Goal: Check status

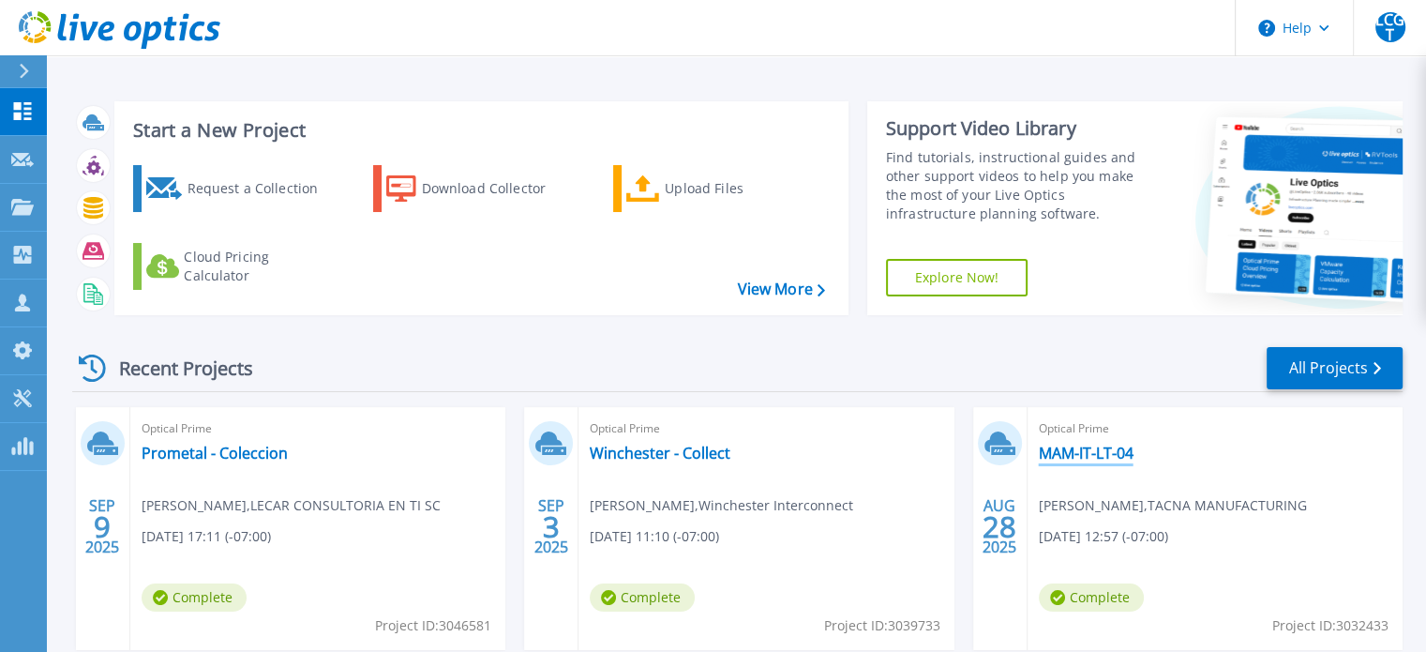
click at [1128, 452] on link "MAM-IT-LT-04" at bounding box center [1086, 453] width 95 height 19
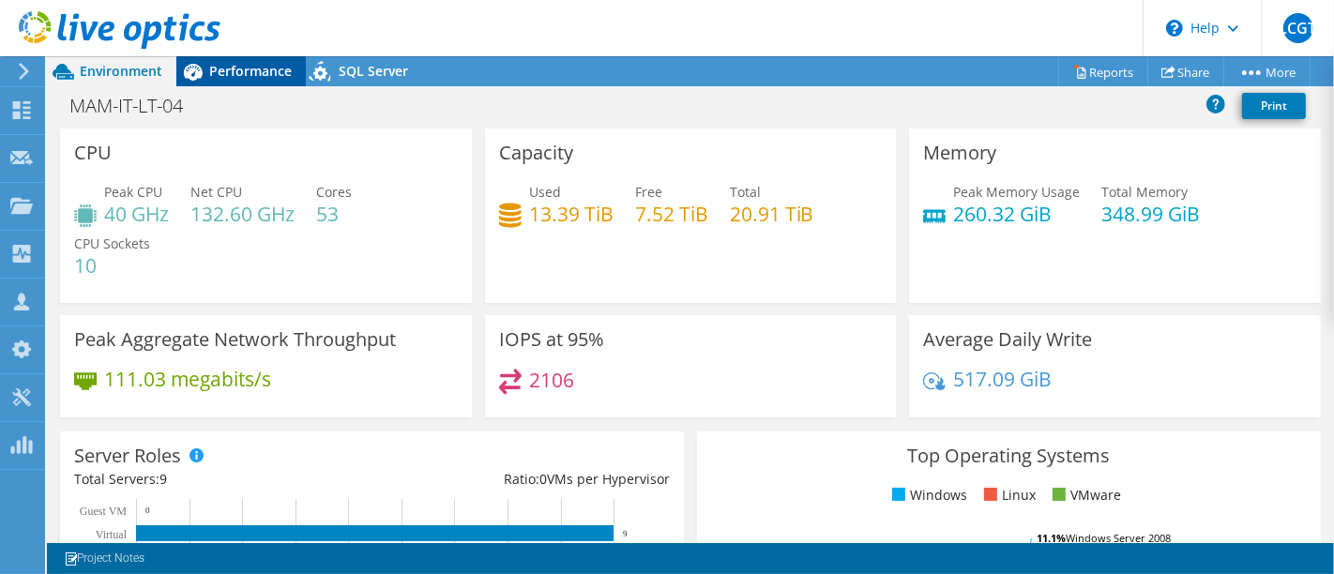
click at [214, 73] on span "Performance" at bounding box center [250, 71] width 83 height 18
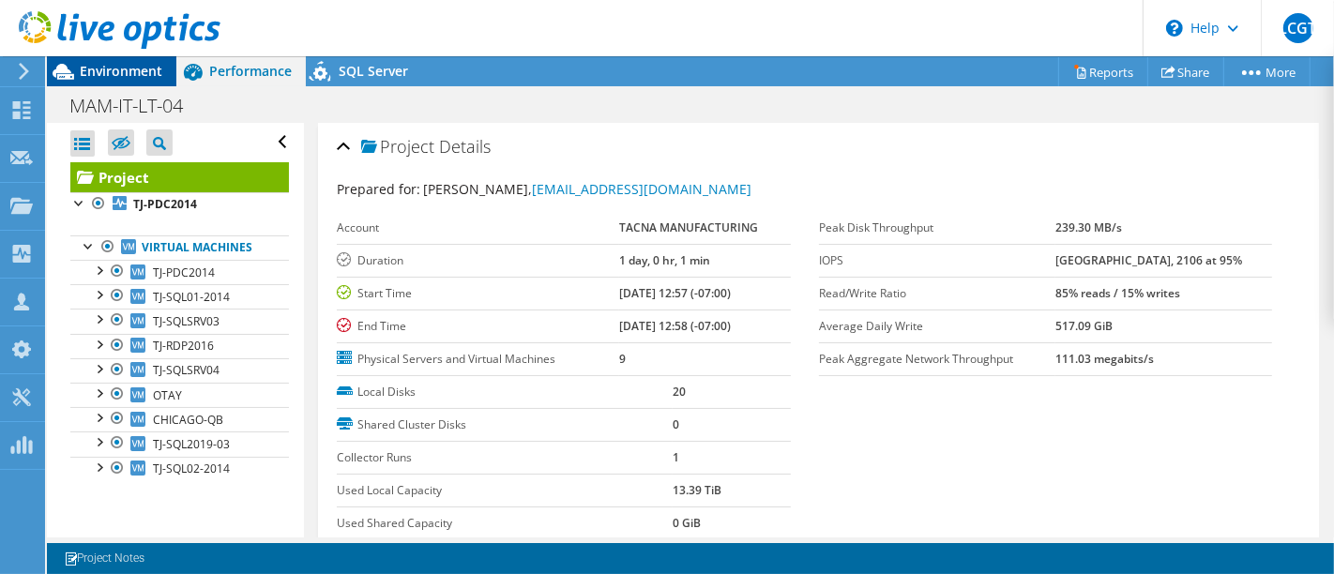
click at [124, 65] on span "Environment" at bounding box center [121, 71] width 83 height 18
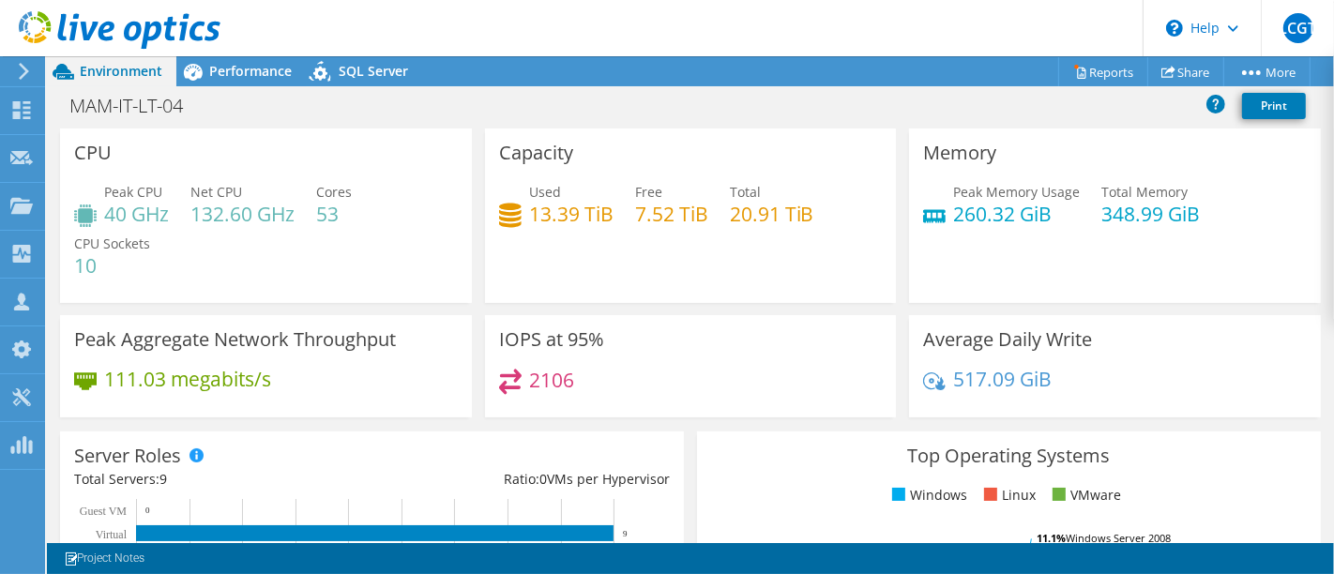
drag, startPoint x: 247, startPoint y: 69, endPoint x: 211, endPoint y: 121, distance: 62.7
click at [247, 69] on span "Performance" at bounding box center [250, 71] width 83 height 18
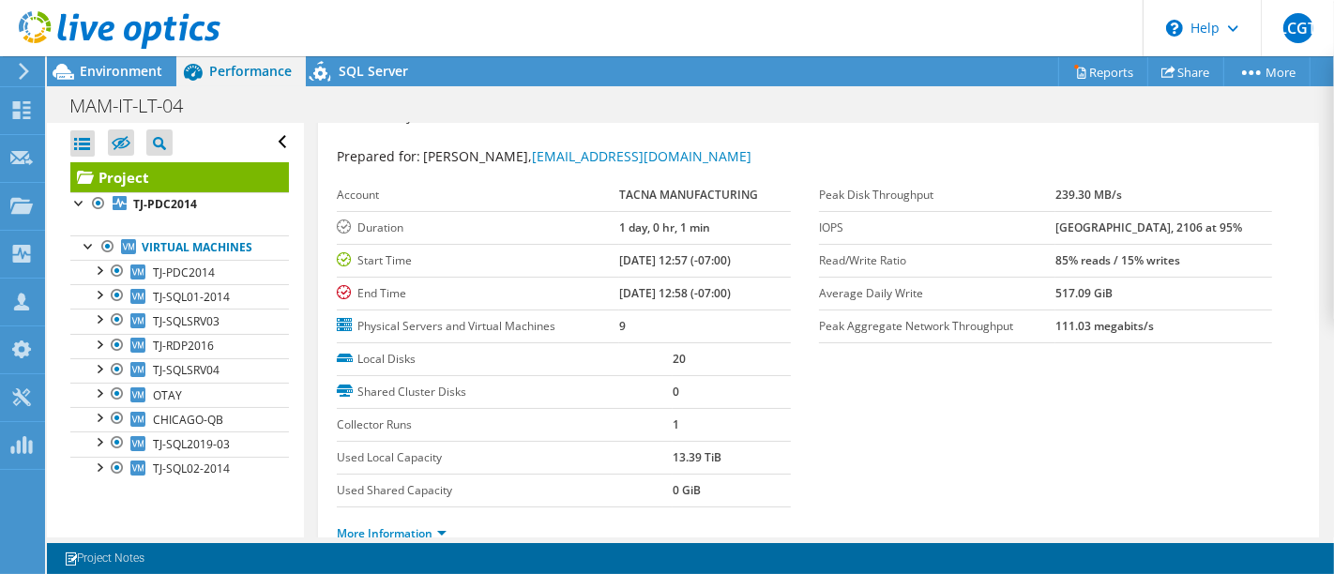
scroll to position [8, 0]
